Goal: Download file/media

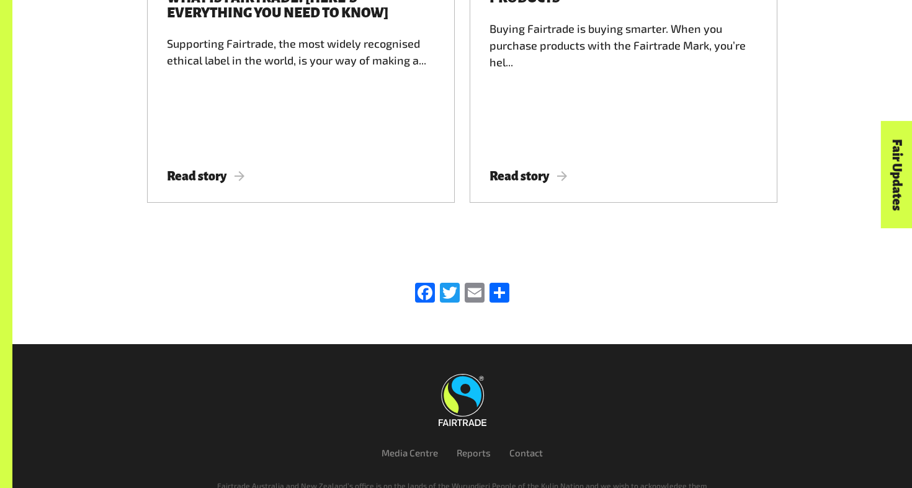
scroll to position [2117, 0]
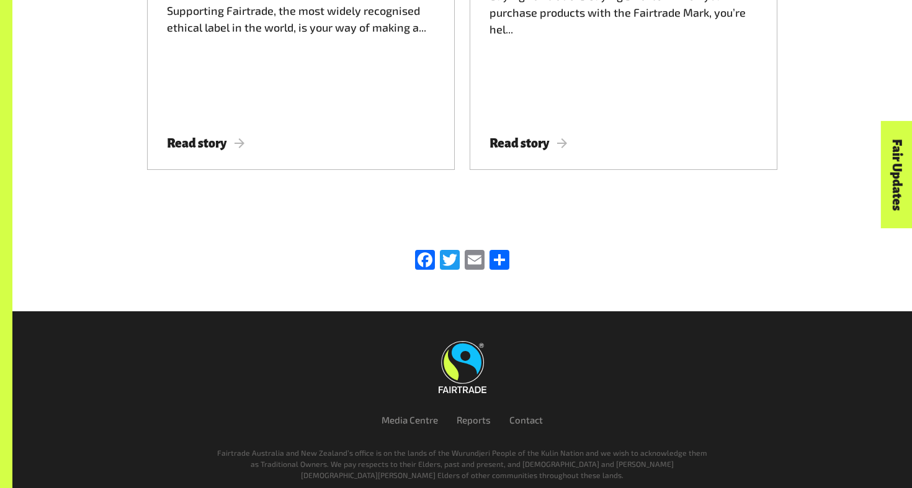
click at [453, 341] on img at bounding box center [463, 367] width 48 height 52
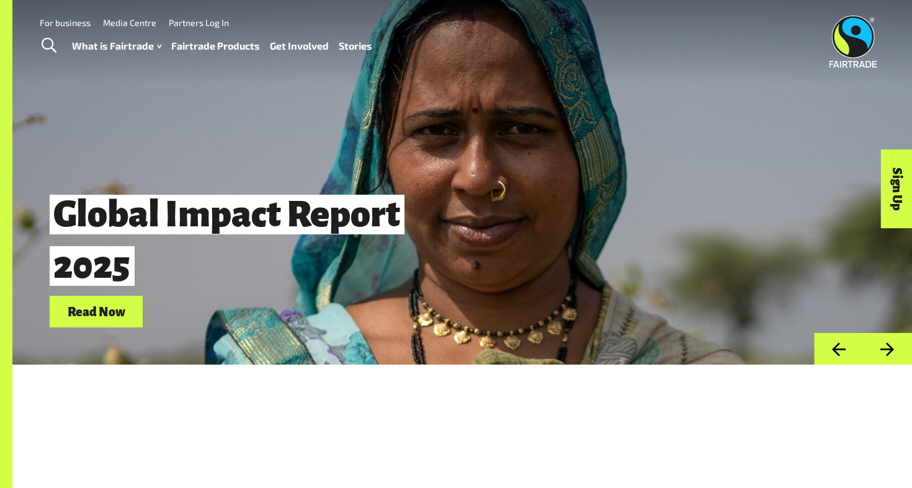
click at [99, 308] on link "Read Now" at bounding box center [96, 312] width 93 height 32
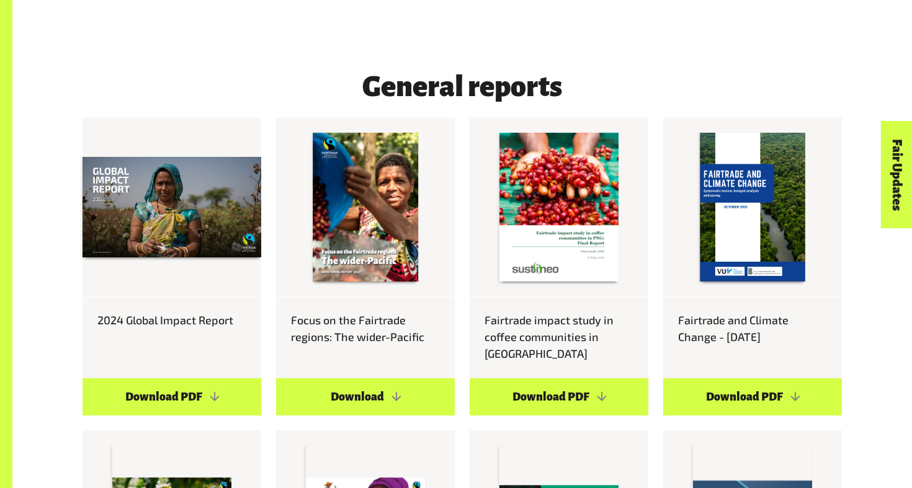
scroll to position [664, 0]
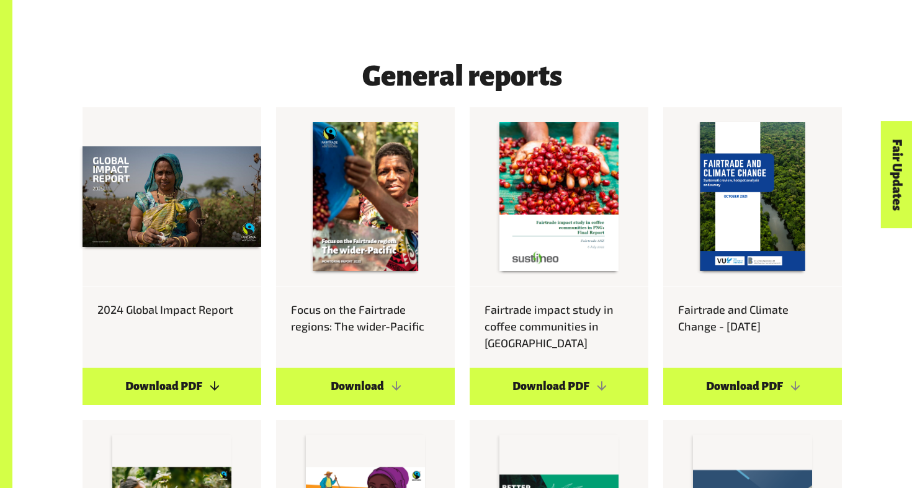
click at [213, 368] on link "Download PDF" at bounding box center [171, 386] width 179 height 37
